Goal: Information Seeking & Learning: Learn about a topic

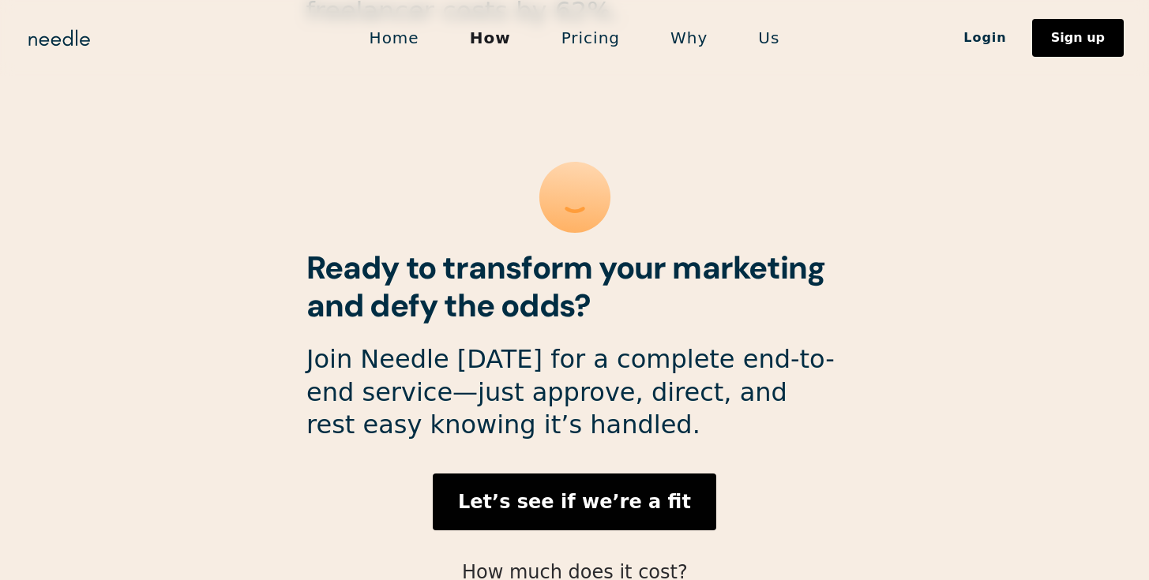
scroll to position [4330, 0]
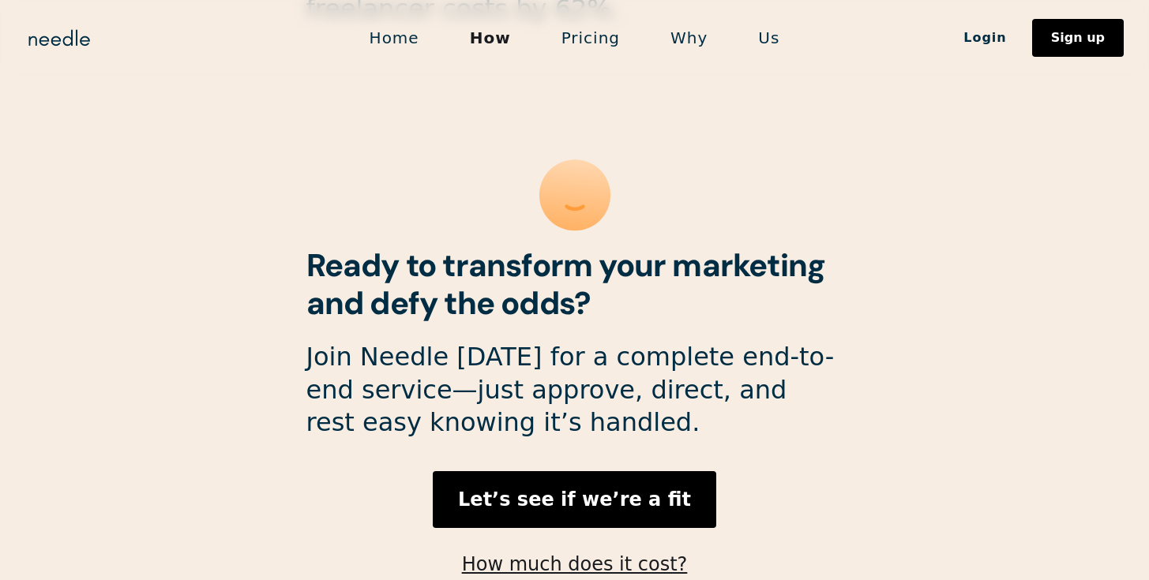
click at [694, 36] on link "Why" at bounding box center [689, 37] width 88 height 33
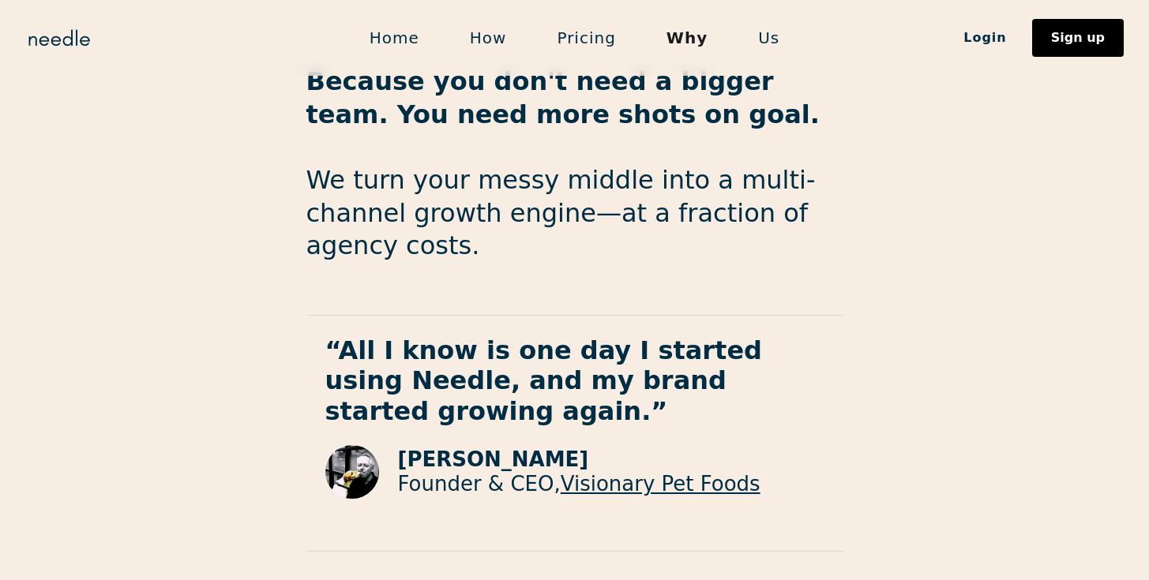
scroll to position [1334, 0]
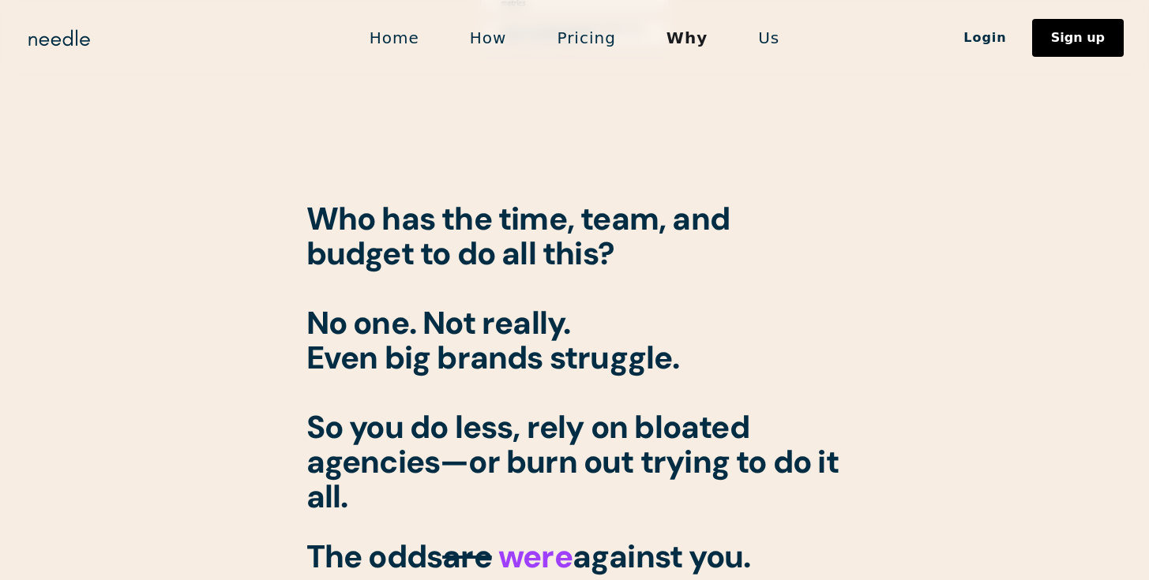
click at [772, 40] on link "Us" at bounding box center [769, 37] width 72 height 33
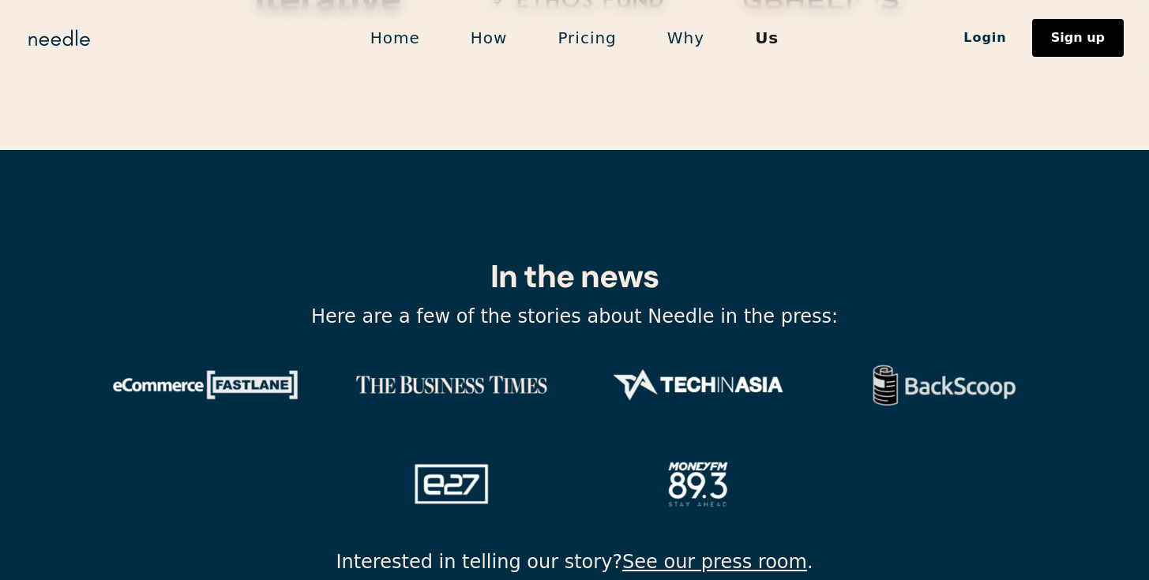
scroll to position [5336, 0]
